Goal: Find contact information: Find contact information

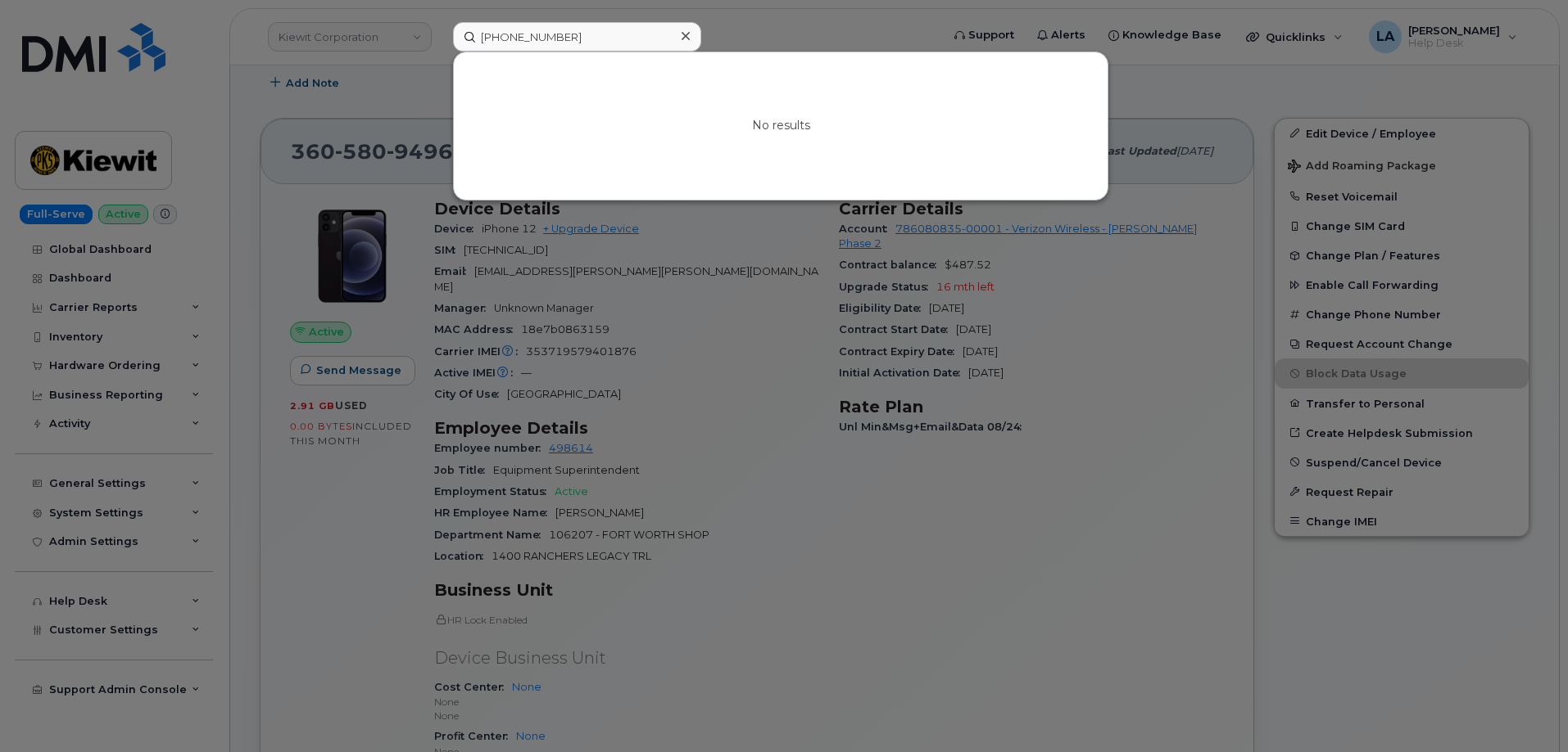
click at [440, 42] on div "[PHONE_NUMBER] No results" at bounding box center [691, 37] width 503 height 29
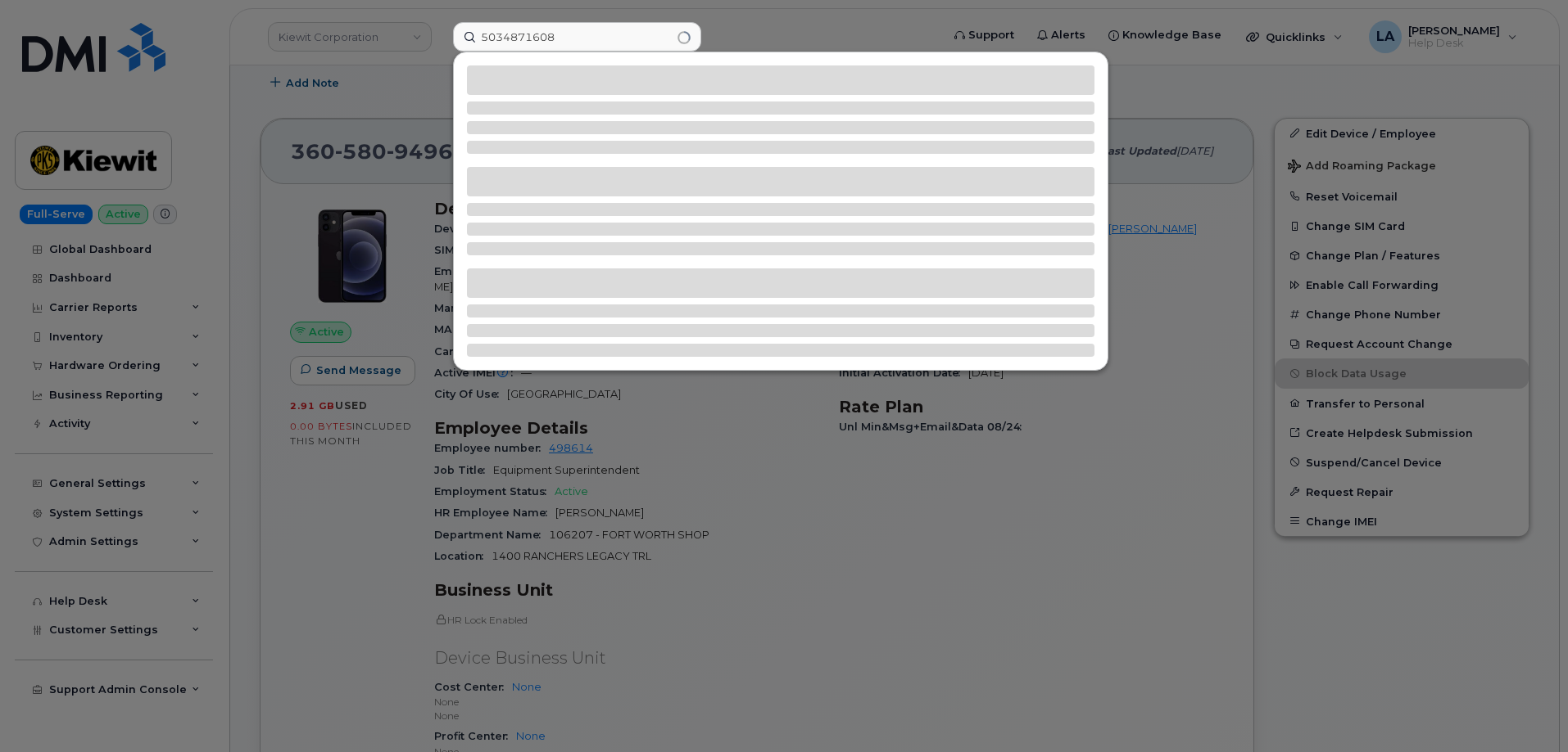
type input "5034871608"
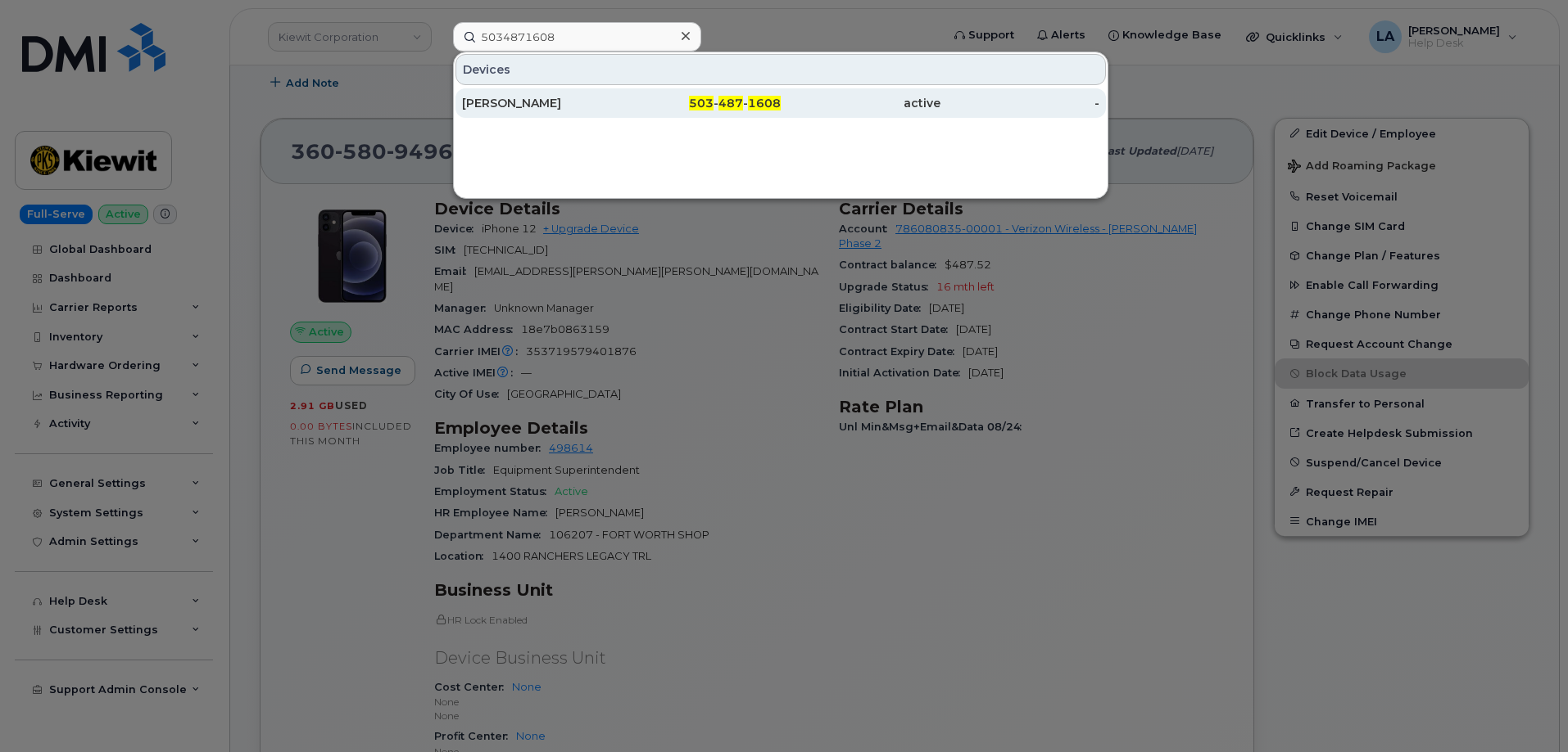
click at [485, 105] on div "[PERSON_NAME]" at bounding box center [541, 103] width 159 height 17
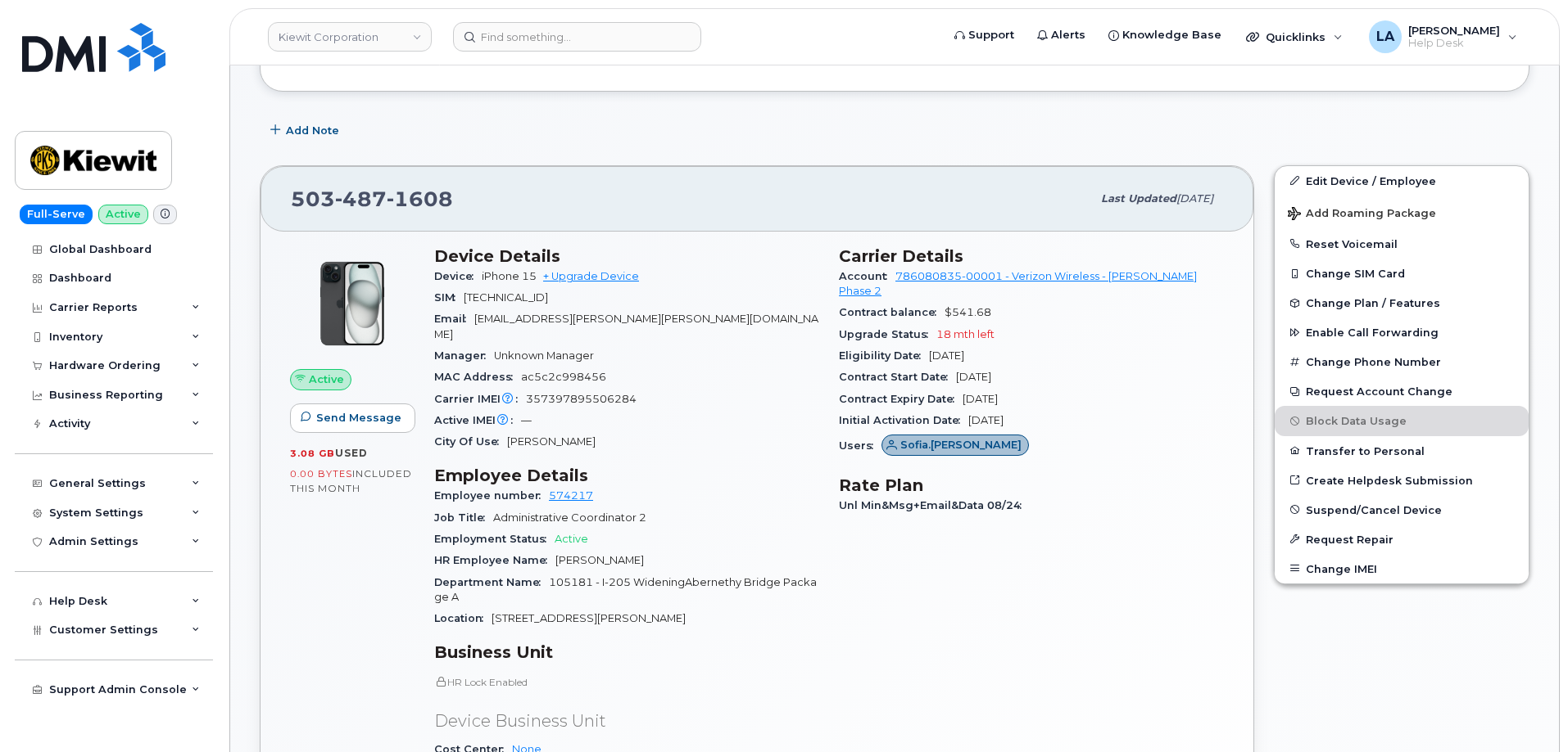
scroll to position [340, 0]
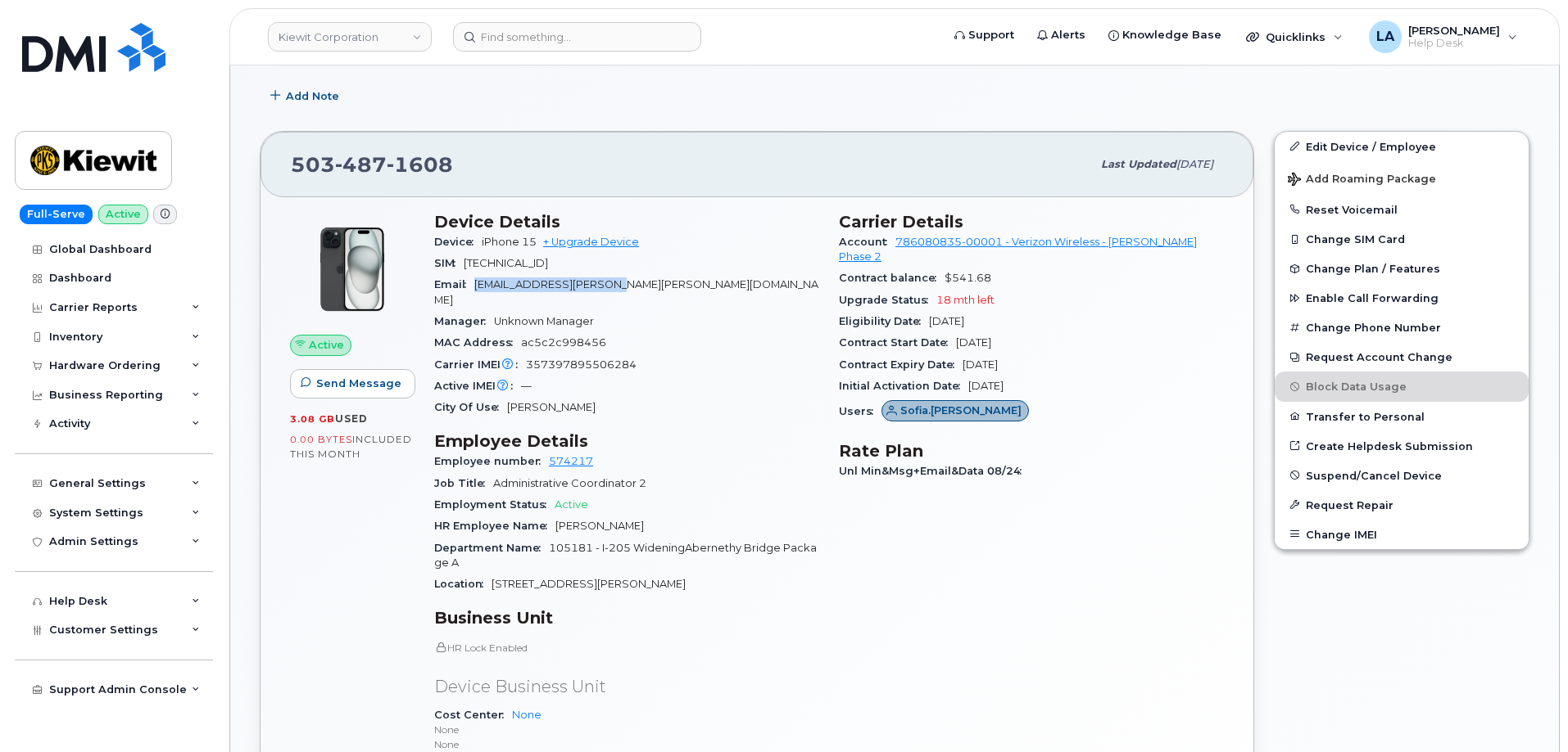
drag, startPoint x: 654, startPoint y: 281, endPoint x: 478, endPoint y: 281, distance: 176.0
click at [478, 281] on div "Email SOFIA.FOGLIO@KIEWIT.COM" at bounding box center [626, 293] width 385 height 37
copy span "SOFIA.FOGLIO@KIEWIT.COM"
